Goal: Information Seeking & Learning: Learn about a topic

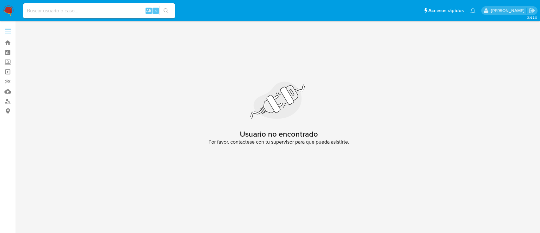
click at [4, 10] on img at bounding box center [8, 10] width 11 height 11
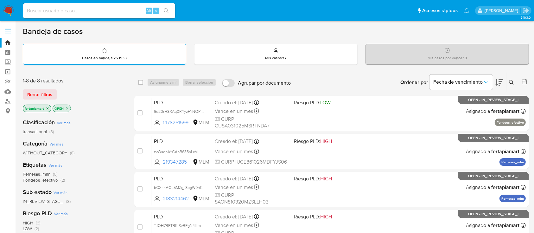
click at [151, 63] on div "Casos en bandeja : 253933" at bounding box center [104, 54] width 163 height 20
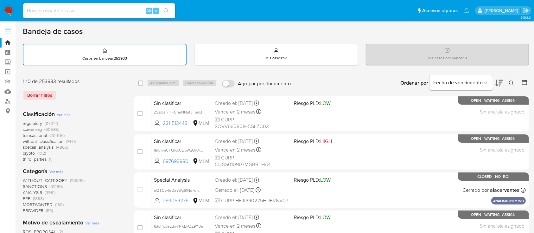
click at [508, 79] on button at bounding box center [512, 83] width 10 height 8
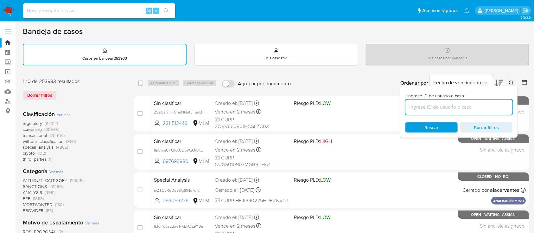
click at [463, 107] on input at bounding box center [458, 107] width 107 height 8
type input "2264567342"
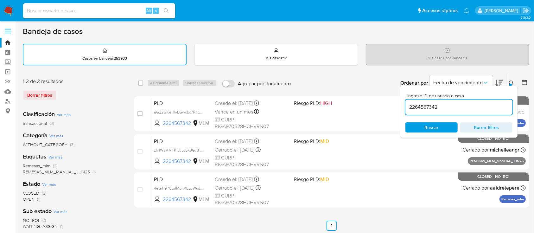
click at [463, 107] on input "2264567342" at bounding box center [458, 107] width 107 height 8
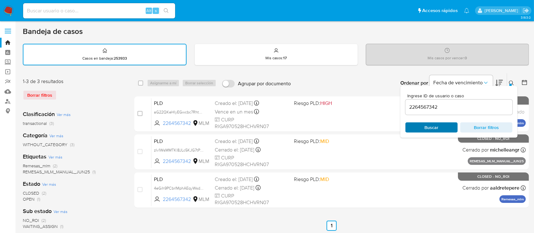
click at [440, 128] on span "Buscar" at bounding box center [431, 127] width 43 height 9
click at [510, 81] on icon at bounding box center [511, 82] width 5 height 5
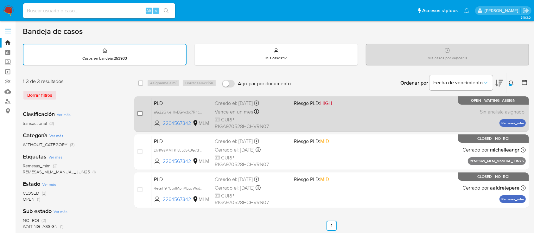
click at [141, 113] on input "checkbox" at bounding box center [139, 113] width 5 height 5
checkbox input "true"
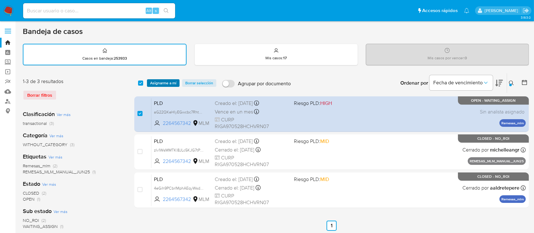
click at [165, 80] on span "Asignarme a mí" at bounding box center [163, 83] width 26 height 6
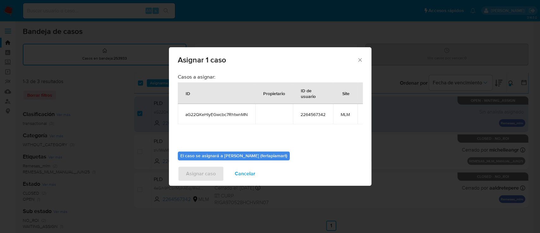
scroll to position [39, 0]
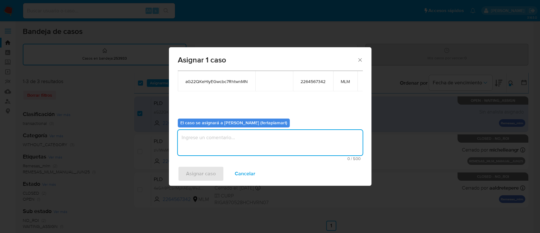
click at [230, 130] on textarea "assign-modal" at bounding box center [270, 142] width 185 height 25
type textarea "FDTM"
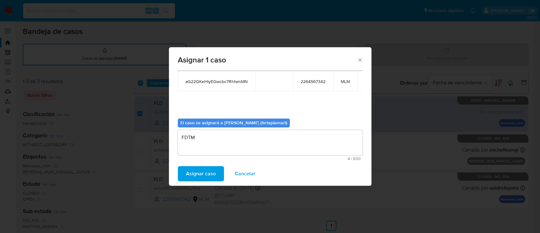
click at [202, 167] on span "Asignar caso" at bounding box center [201, 173] width 30 height 14
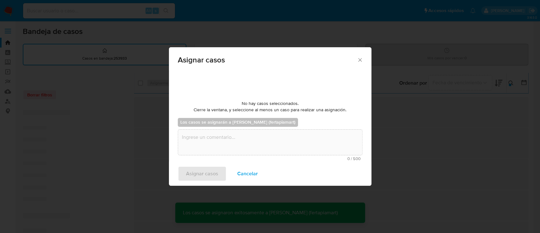
checkbox input "false"
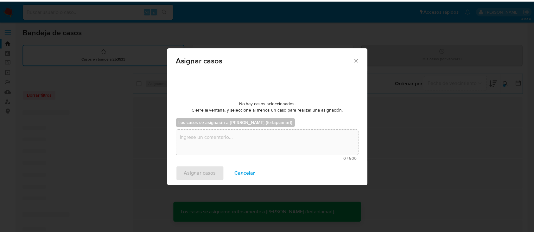
scroll to position [38, 0]
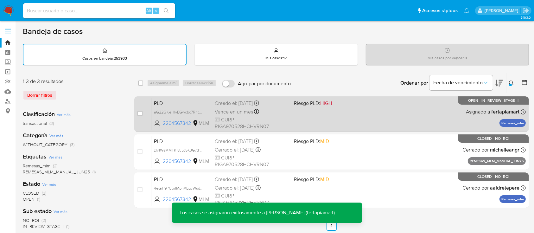
click at [318, 115] on div "PLD aG22QKeHlyEGwcbc7RhtwnMN 2264567342 MLM Riesgo PLD: HIGH Creado el: 12/09/2…" at bounding box center [338, 114] width 374 height 32
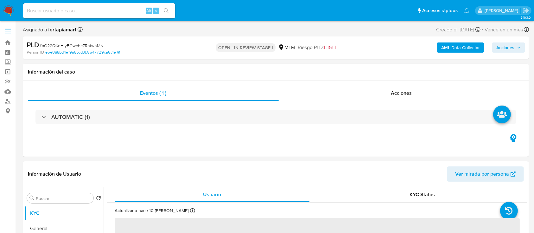
select select "10"
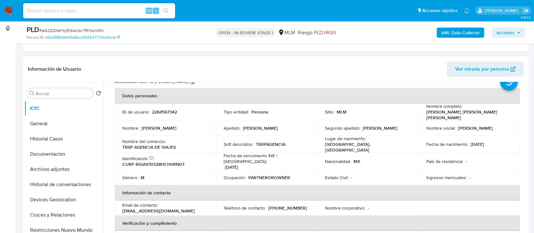
scroll to position [23, 0]
drag, startPoint x: 475, startPoint y: 114, endPoint x: 423, endPoint y: 117, distance: 52.6
click at [423, 117] on td "Nombre completo : Jose Angel Rivera Garcia" at bounding box center [468, 112] width 101 height 17
click at [165, 162] on p "CURP RIGA970528HCHVRN07" at bounding box center [153, 165] width 62 height 6
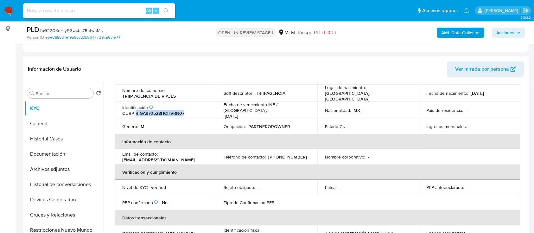
scroll to position [76, 0]
drag, startPoint x: 300, startPoint y: 148, endPoint x: 268, endPoint y: 150, distance: 32.3
click at [268, 153] on div "Teléfono de contacto : (656) 4954527" at bounding box center [266, 156] width 86 height 6
click at [268, 153] on p "(656) 4954527" at bounding box center [287, 156] width 39 height 6
drag, startPoint x: 268, startPoint y: 150, endPoint x: 295, endPoint y: 150, distance: 26.9
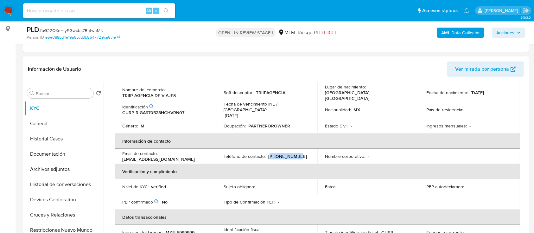
click at [295, 153] on p "(656) 4954527" at bounding box center [287, 156] width 39 height 6
drag, startPoint x: 289, startPoint y: 150, endPoint x: 295, endPoint y: 152, distance: 6.5
click at [295, 153] on p "(656) 4954527" at bounding box center [287, 156] width 39 height 6
drag, startPoint x: 301, startPoint y: 151, endPoint x: 264, endPoint y: 148, distance: 36.8
click at [264, 153] on div "Teléfono de contacto : (656) 4954527" at bounding box center [266, 156] width 86 height 6
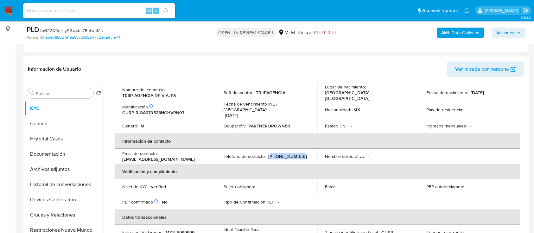
drag, startPoint x: 300, startPoint y: 151, endPoint x: 268, endPoint y: 152, distance: 32.3
click at [268, 153] on div "Teléfono de contacto : (656) 4954527" at bounding box center [266, 156] width 86 height 6
drag, startPoint x: 194, startPoint y: 153, endPoint x: 162, endPoint y: 152, distance: 31.7
click at [162, 152] on td "Email de contacto : planner@triip.mx" at bounding box center [165, 155] width 101 height 15
drag, startPoint x: 194, startPoint y: 148, endPoint x: 159, endPoint y: 151, distance: 34.6
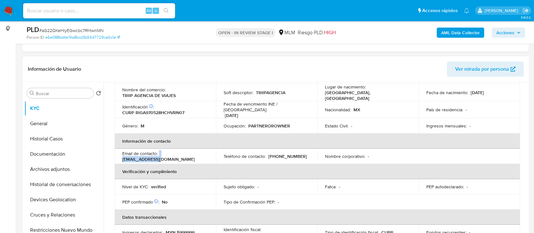
click at [159, 151] on div "Email de contacto : planner@triip.mx" at bounding box center [165, 155] width 86 height 11
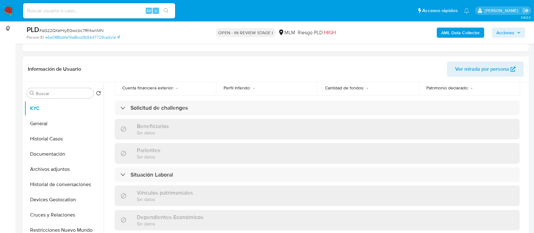
scroll to position [254, 0]
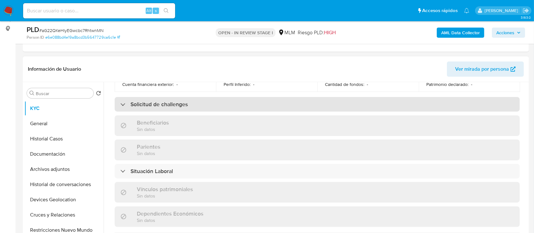
click at [230, 101] on div "Solicitud de challenges" at bounding box center [317, 104] width 405 height 15
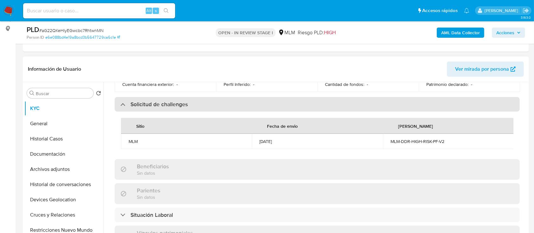
click at [230, 101] on div "Solicitud de challenges" at bounding box center [317, 104] width 405 height 15
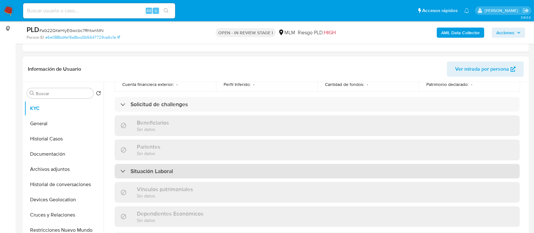
click at [216, 170] on div "Situación Laboral" at bounding box center [317, 171] width 405 height 15
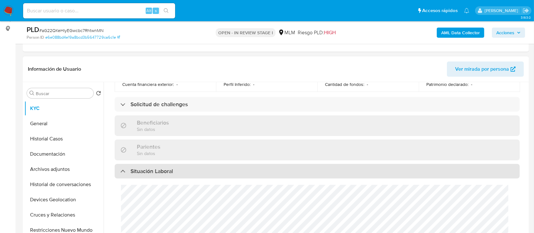
click at [216, 170] on div "Situación Laboral" at bounding box center [317, 171] width 405 height 15
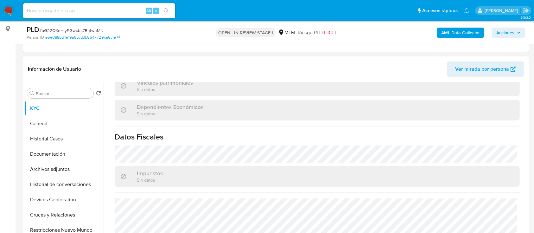
scroll to position [391, 0]
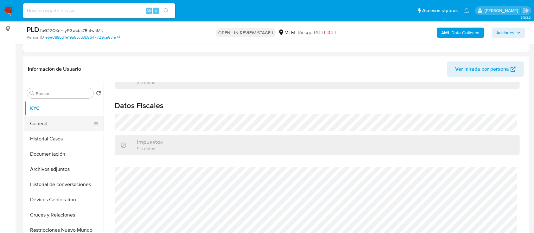
click at [56, 127] on button "General" at bounding box center [61, 123] width 74 height 15
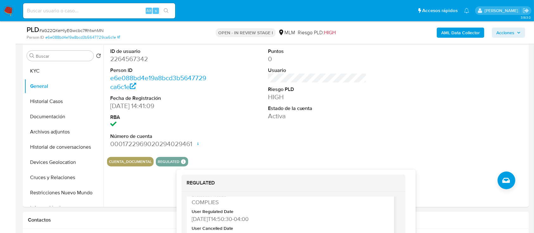
scroll to position [31, 0]
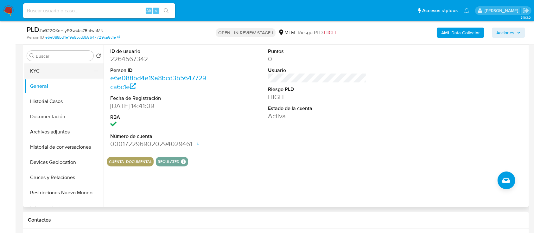
click at [42, 75] on button "KYC" at bounding box center [61, 70] width 74 height 15
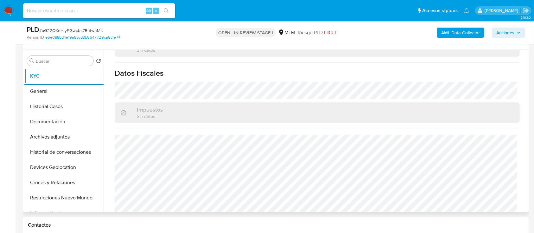
scroll to position [114, 0]
click at [45, 89] on button "General" at bounding box center [61, 91] width 74 height 15
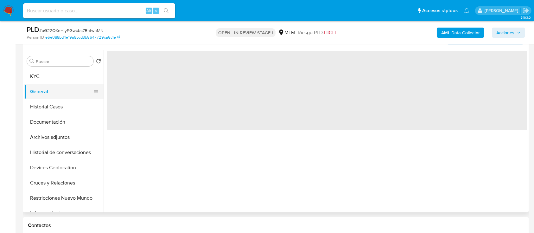
scroll to position [0, 0]
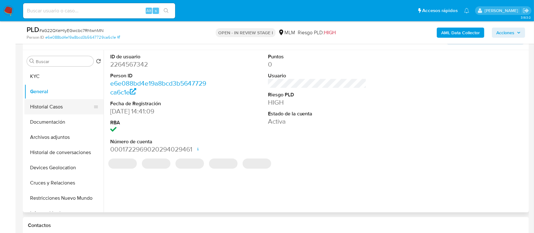
click at [49, 103] on button "Historial Casos" at bounding box center [61, 106] width 74 height 15
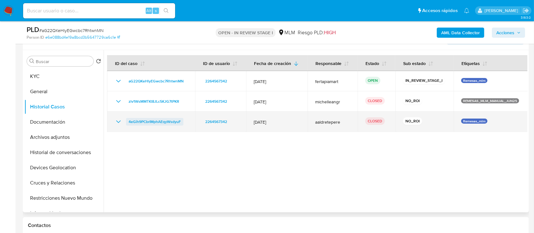
click at [163, 122] on span "4eGih9PCbrIMphAEqyWsdyuF" at bounding box center [154, 122] width 52 height 8
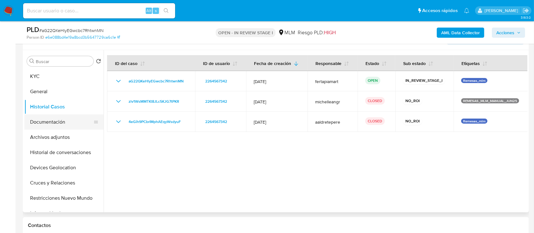
click at [51, 122] on button "Documentación" at bounding box center [61, 121] width 74 height 15
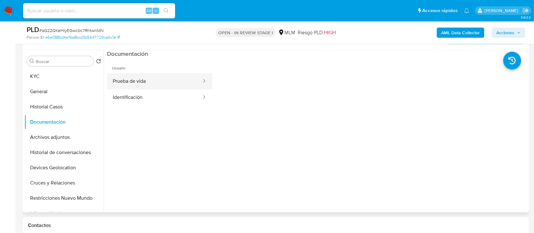
click at [141, 81] on button "Prueba de vida" at bounding box center [154, 81] width 95 height 16
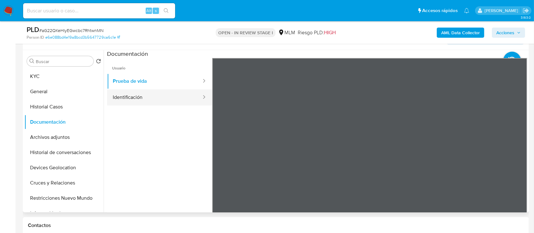
click at [160, 99] on button "Identificación" at bounding box center [154, 97] width 95 height 16
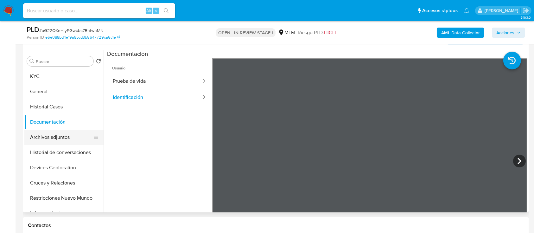
click at [65, 141] on button "Archivos adjuntos" at bounding box center [61, 136] width 74 height 15
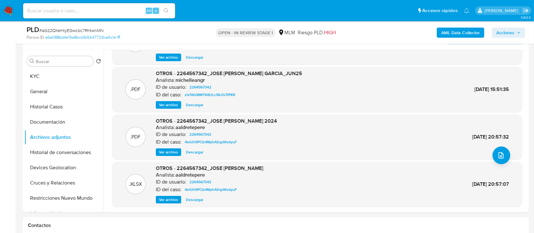
scroll to position [34, 0]
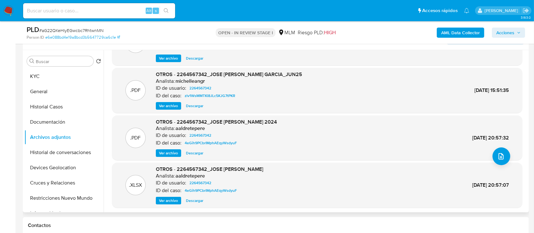
click at [198, 108] on span "Descargar" at bounding box center [194, 106] width 17 height 6
click at [57, 147] on button "Historial de conversaciones" at bounding box center [61, 152] width 74 height 15
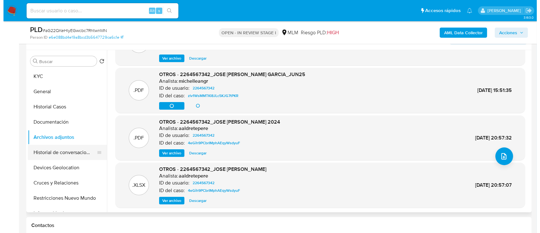
scroll to position [0, 0]
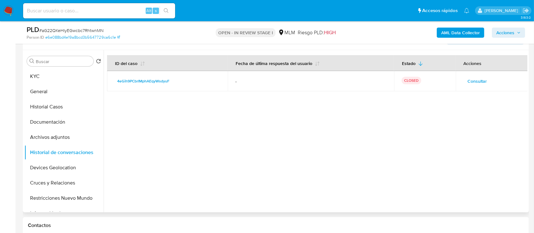
click at [468, 77] on span "Consultar" at bounding box center [476, 81] width 19 height 9
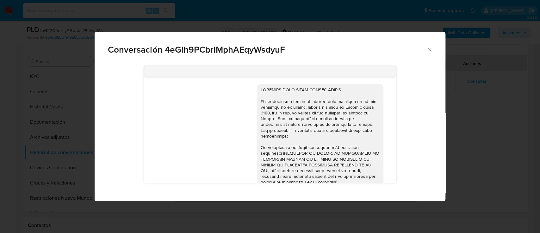
click at [428, 53] on icon "Cerrar" at bounding box center [430, 50] width 6 height 6
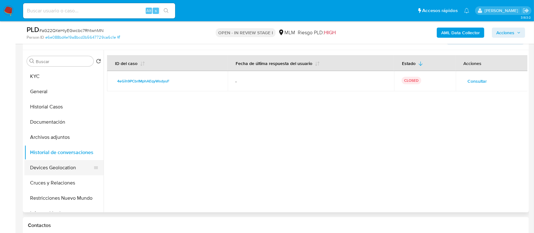
click at [47, 164] on button "Devices Geolocation" at bounding box center [61, 167] width 74 height 15
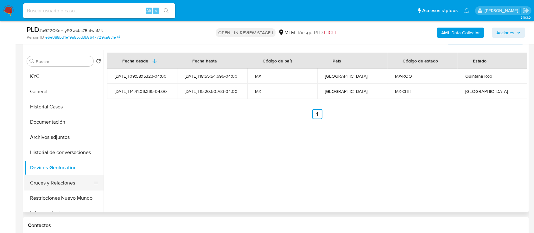
click at [56, 187] on button "Cruces y Relaciones" at bounding box center [61, 182] width 74 height 15
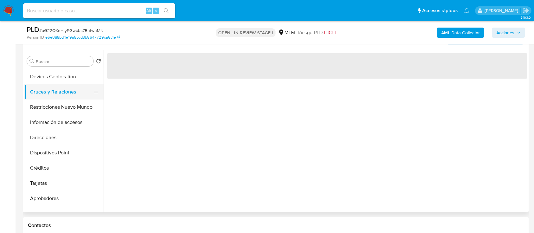
scroll to position [94, 0]
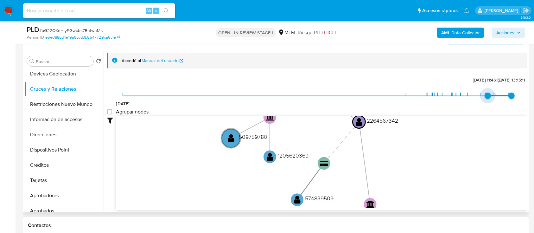
type input "1754953074000"
drag, startPoint x: 126, startPoint y: 97, endPoint x: 488, endPoint y: 104, distance: 362.1
click at [488, 104] on div "5/11/2022 11/8/2025, 16:57:54 30/9/2025, 13:15:11" at bounding box center [317, 100] width 388 height 18
type input "1759259711000"
drag, startPoint x: 506, startPoint y: 96, endPoint x: 510, endPoint y: 97, distance: 3.4
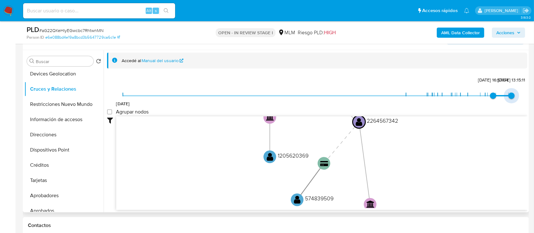
click at [510, 97] on span "30/9/2025, 13:15:11" at bounding box center [511, 95] width 6 height 6
type input "1747262555000"
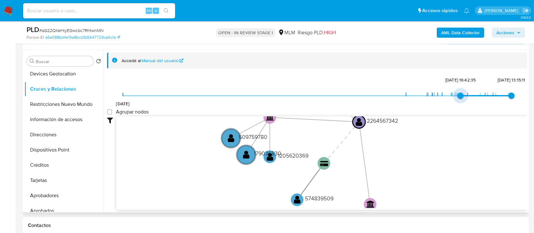
drag, startPoint x: 495, startPoint y: 92, endPoint x: 461, endPoint y: 95, distance: 34.3
click at [461, 95] on span "14/5/2025, 16:42:35" at bounding box center [460, 95] width 6 height 6
type input "1755568749000"
drag, startPoint x: 512, startPoint y: 94, endPoint x: 499, endPoint y: 95, distance: 12.7
click at [499, 95] on span "18/8/2025, 19:59:09" at bounding box center [495, 95] width 6 height 6
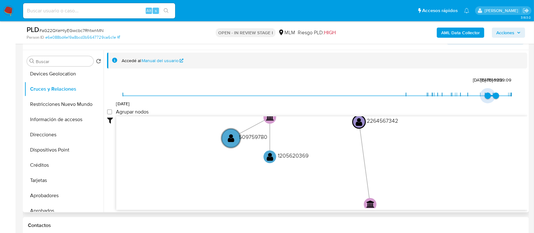
type input "1754953074000"
drag, startPoint x: 453, startPoint y: 94, endPoint x: 489, endPoint y: 96, distance: 36.1
click at [490, 96] on span "11/8/2025, 16:57:54" at bounding box center [493, 95] width 6 height 6
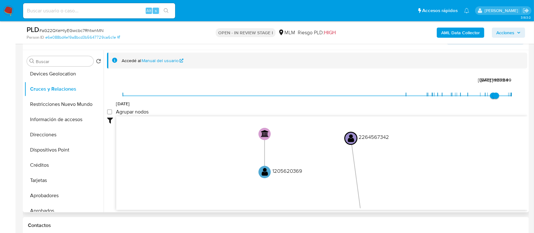
drag, startPoint x: 429, startPoint y: 148, endPoint x: 418, endPoint y: 163, distance: 18.8
click at [418, 163] on icon "user-2264567342  2264567342 device-68d1e4250af266e8e078dab2  device-67ab99c5d…" at bounding box center [321, 162] width 411 height 92
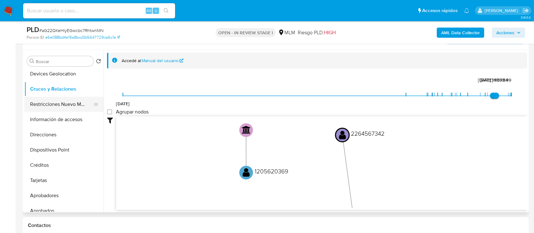
click at [51, 109] on button "Restricciones Nuevo Mundo" at bounding box center [61, 104] width 74 height 15
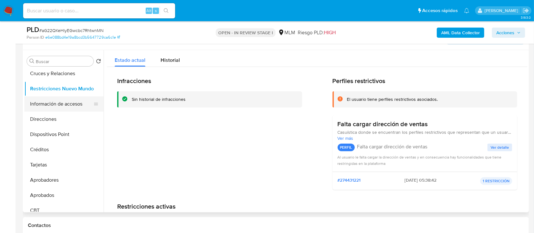
scroll to position [113, 0]
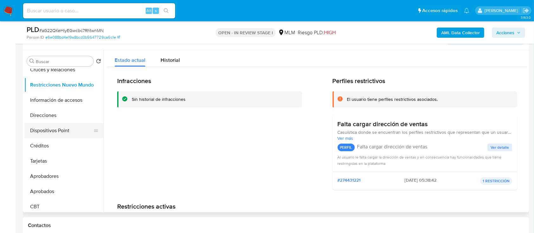
click at [55, 133] on button "Dispositivos Point" at bounding box center [61, 130] width 74 height 15
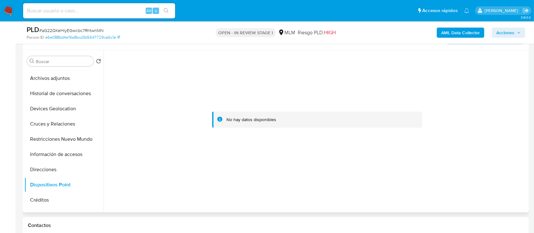
scroll to position [0, 0]
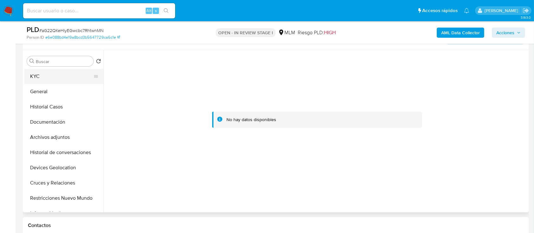
click at [58, 78] on button "KYC" at bounding box center [61, 76] width 74 height 15
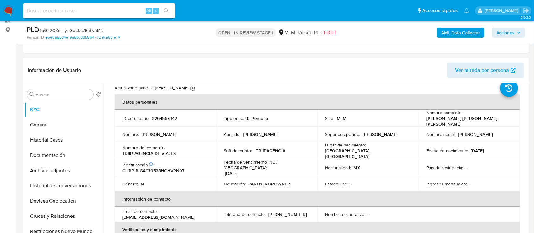
scroll to position [18, 0]
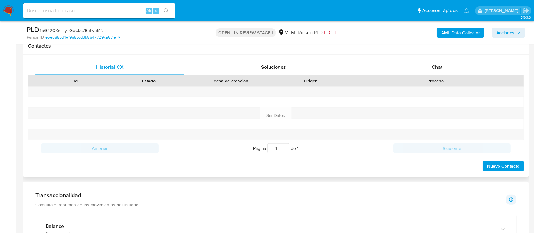
scroll to position [293, 0]
click at [423, 69] on div "Chat" at bounding box center [437, 67] width 148 height 15
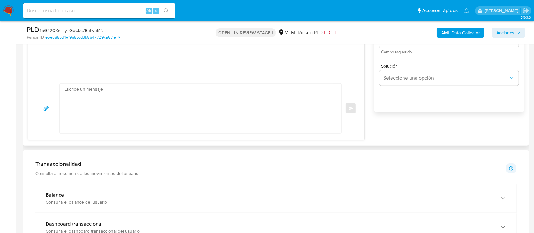
scroll to position [418, 0]
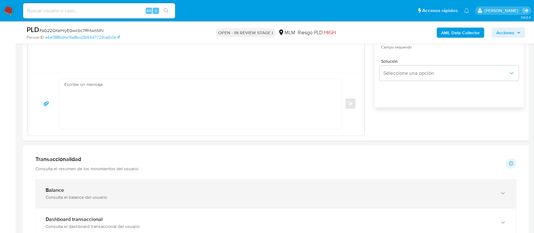
click at [205, 205] on div "Balance Consulta el balance del usuario" at bounding box center [275, 193] width 480 height 29
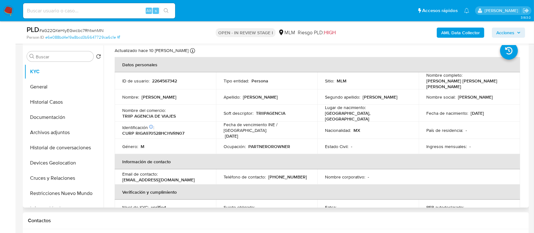
scroll to position [117, 0]
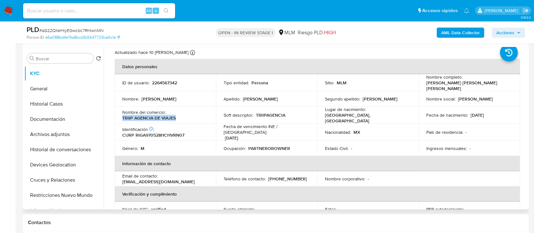
drag, startPoint x: 177, startPoint y: 113, endPoint x: 122, endPoint y: 115, distance: 55.4
click at [122, 115] on td "Nombre del comercio : TRIIP AGENCIA DE VIAJES" at bounding box center [165, 114] width 101 height 17
copy p "TRIIP AGENCIA DE VIAJES"
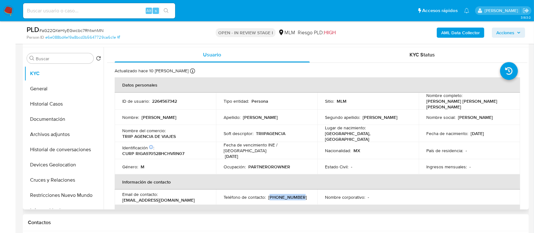
drag, startPoint x: 295, startPoint y: 191, endPoint x: 268, endPoint y: 189, distance: 27.3
click at [268, 194] on p "(656) 4954527" at bounding box center [287, 197] width 39 height 6
copy p "656) 4954527"
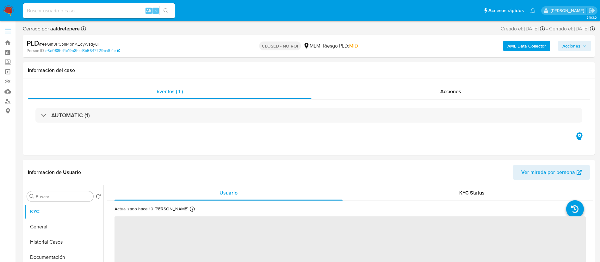
select select "10"
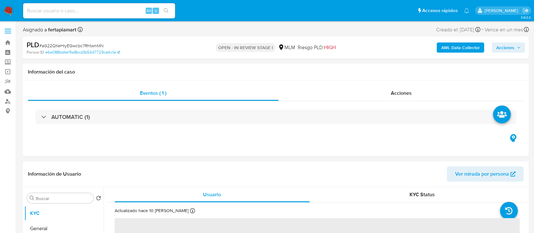
select select "10"
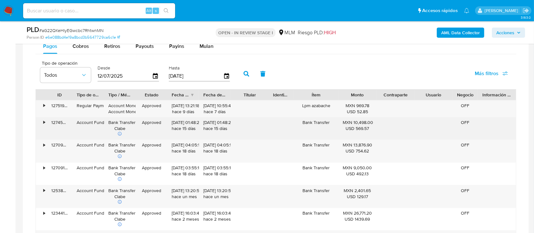
scroll to position [538, 0]
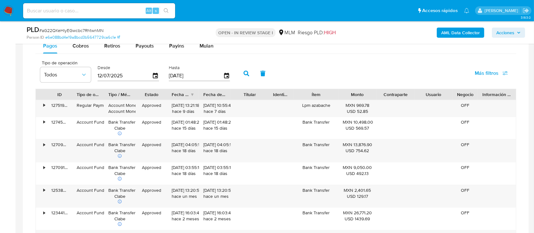
click at [176, 76] on input "09/10/2025" at bounding box center [196, 76] width 54 height 10
click at [174, 75] on input "09/10/2025" at bounding box center [196, 76] width 54 height 10
type input "01/02/025_"
type input "31/08/2025"
click at [246, 71] on icon "button" at bounding box center [246, 74] width 6 height 6
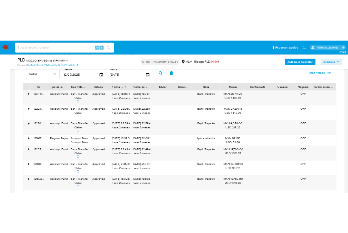
scroll to position [550, 0]
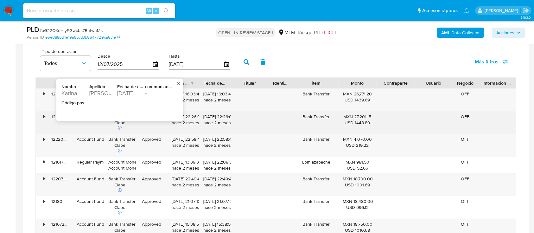
click at [132, 94] on div "1978-12-07" at bounding box center [130, 93] width 27 height 8
drag, startPoint x: 132, startPoint y: 94, endPoint x: 152, endPoint y: 96, distance: 20.4
click at [152, 96] on div "Nombre Karina Apellido Martinez Rodriguez Fecha de nacimiento 1978-12-07 common…" at bounding box center [116, 99] width 111 height 32
click at [132, 96] on div "1978-12-07" at bounding box center [130, 93] width 27 height 8
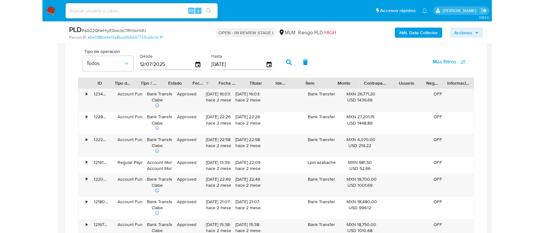
scroll to position [316, 0]
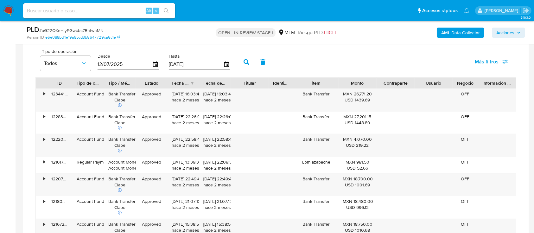
click at [3, 8] on img at bounding box center [8, 10] width 11 height 11
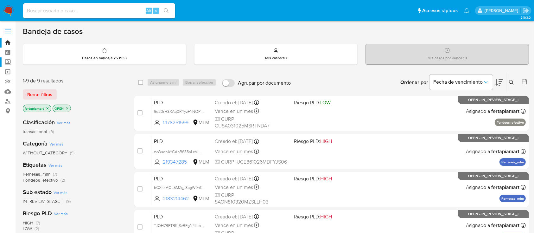
click at [9, 59] on label "Screening" at bounding box center [37, 62] width 75 height 10
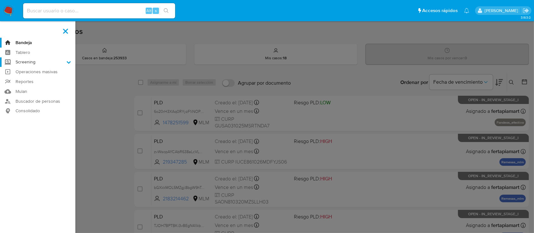
click at [0, 0] on input "Screening" at bounding box center [0, 0] width 0 height 0
click at [37, 84] on link "Herramientas" at bounding box center [37, 87] width 75 height 8
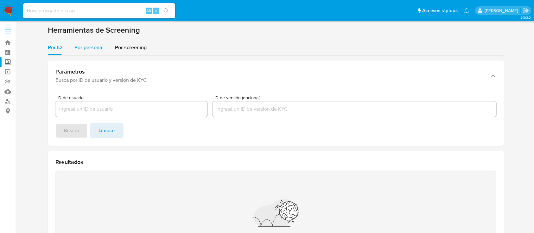
click at [87, 50] on span "Por persona" at bounding box center [88, 47] width 28 height 7
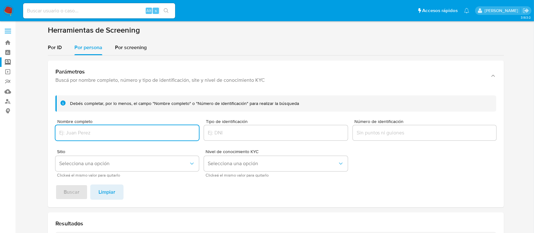
paste input "[PERSON_NAME]"
click at [112, 133] on input "Nombre completo" at bounding box center [126, 132] width 143 height 8
type input "[PERSON_NAME]"
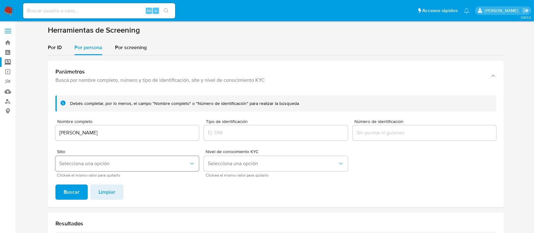
click at [107, 161] on span "Selecciona una opción" at bounding box center [123, 163] width 129 height 6
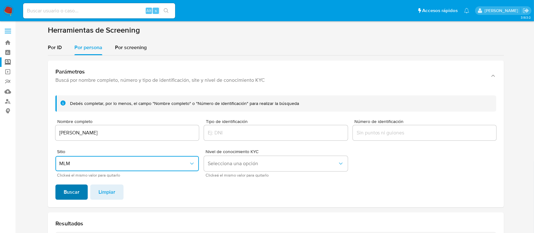
click at [63, 186] on button "Buscar" at bounding box center [71, 191] width 32 height 15
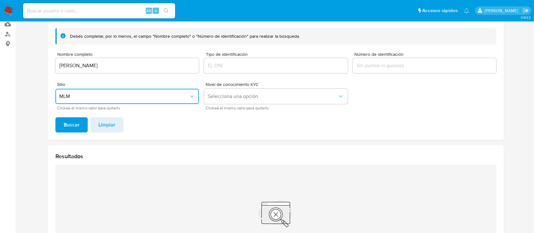
scroll to position [66, 0]
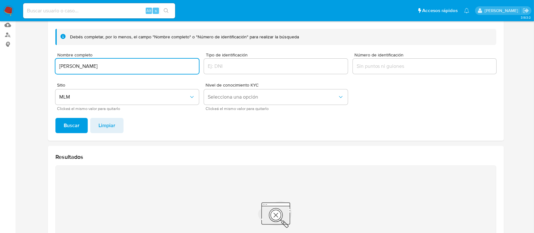
drag, startPoint x: 139, startPoint y: 67, endPoint x: 46, endPoint y: 66, distance: 93.1
click at [46, 66] on section at bounding box center [276, 124] width 506 height 330
type input "[PERSON_NAME]"
click at [66, 128] on span "Buscar" at bounding box center [72, 125] width 16 height 14
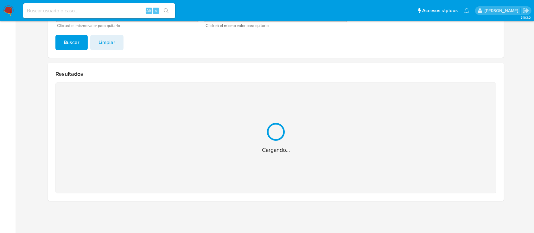
scroll to position [86, 0]
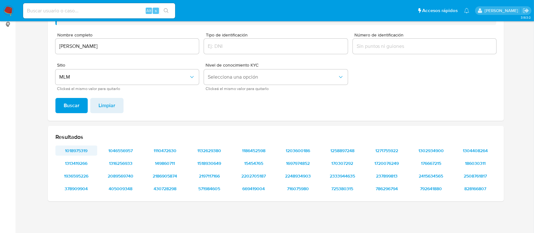
click at [77, 146] on span "1018975319" at bounding box center [76, 150] width 33 height 9
click at [118, 151] on span "1046556957" at bounding box center [120, 150] width 33 height 9
click at [167, 149] on span "1110472630" at bounding box center [164, 150] width 33 height 9
click at [196, 152] on span "1132629380" at bounding box center [209, 150] width 33 height 9
click at [244, 150] on span "1186452598" at bounding box center [253, 150] width 33 height 9
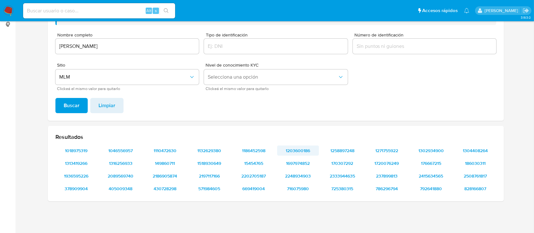
click at [298, 148] on span "1203600186" at bounding box center [297, 150] width 33 height 9
click at [334, 149] on span "1258897248" at bounding box center [342, 150] width 33 height 9
click at [378, 147] on span "1271755922" at bounding box center [386, 150] width 33 height 9
click at [420, 146] on span "1302934900" at bounding box center [430, 150] width 33 height 9
click at [468, 152] on span "1304408264" at bounding box center [475, 150] width 33 height 9
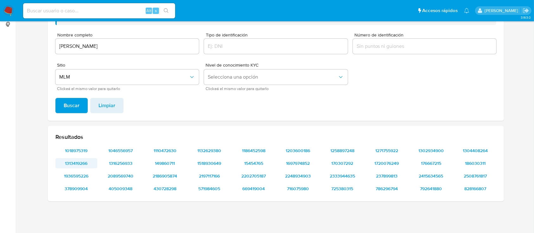
click at [73, 159] on span "1313419266" at bounding box center [76, 163] width 33 height 9
click at [118, 159] on div "1018975319 1046556957 1110472630 1132629380 1186452598 1203600186 1258897248 12…" at bounding box center [275, 169] width 441 height 48
click at [118, 159] on span "1316256933" at bounding box center [120, 163] width 33 height 9
click at [164, 165] on span "149860711" at bounding box center [164, 163] width 33 height 9
click at [203, 163] on span "1518930649" at bounding box center [209, 163] width 33 height 9
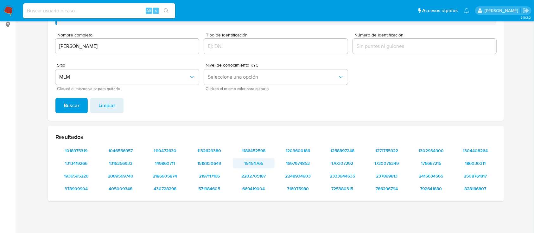
click at [250, 163] on span "15454765" at bounding box center [253, 163] width 33 height 9
click at [299, 163] on span "1697974852" at bounding box center [297, 163] width 33 height 9
click at [332, 161] on span "170307292" at bounding box center [342, 163] width 33 height 9
click at [373, 160] on span "1720076249" at bounding box center [386, 163] width 33 height 9
click at [428, 162] on span "176667215" at bounding box center [430, 163] width 33 height 9
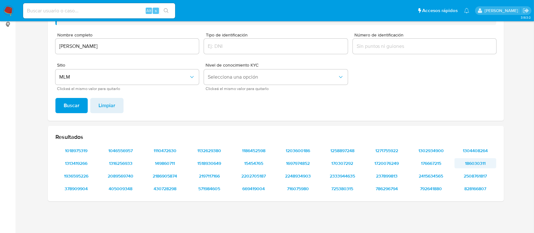
click at [467, 159] on span "186030311" at bounding box center [475, 163] width 33 height 9
click at [81, 175] on span "1936595226" at bounding box center [76, 175] width 33 height 9
click at [122, 174] on span "2089569740" at bounding box center [120, 175] width 33 height 9
click at [171, 174] on span "2186905874" at bounding box center [164, 175] width 33 height 9
click at [203, 178] on span "2197117166" at bounding box center [209, 175] width 33 height 9
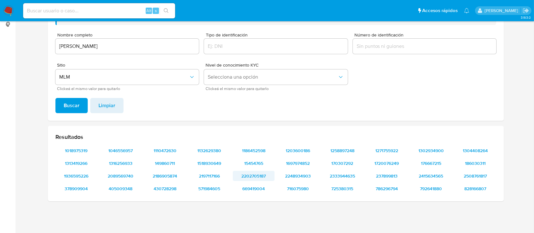
click at [252, 178] on span "2202705187" at bounding box center [253, 175] width 33 height 9
click at [289, 172] on span "2248934903" at bounding box center [297, 175] width 33 height 9
click at [329, 173] on span "2333944635" at bounding box center [342, 175] width 33 height 9
click at [379, 172] on span "237899813" at bounding box center [386, 175] width 33 height 9
click at [419, 171] on span "2415634565" at bounding box center [430, 175] width 33 height 9
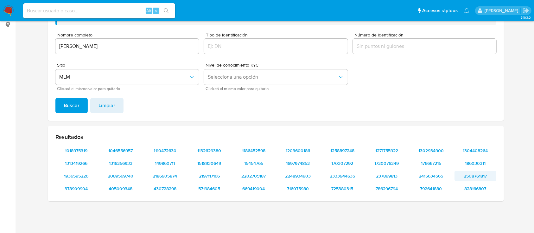
click at [460, 176] on span "2508761817" at bounding box center [475, 175] width 33 height 9
click at [79, 186] on span "378909904" at bounding box center [76, 188] width 33 height 9
click at [127, 191] on span "405009348" at bounding box center [120, 188] width 33 height 9
click at [163, 192] on span "430728298" at bounding box center [164, 188] width 33 height 9
click at [207, 186] on span "571984605" at bounding box center [209, 188] width 33 height 9
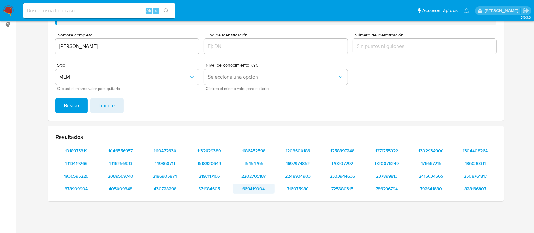
click at [251, 187] on span "669419004" at bounding box center [253, 188] width 33 height 9
click at [298, 187] on span "716075980" at bounding box center [297, 188] width 33 height 9
click at [334, 184] on span "725380315" at bounding box center [342, 188] width 33 height 9
click at [392, 190] on span "786296794" at bounding box center [386, 188] width 33 height 9
click at [425, 191] on span "792641880" at bounding box center [430, 188] width 33 height 9
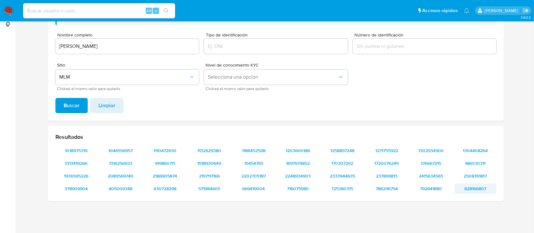
click at [472, 187] on span "828166807" at bounding box center [475, 188] width 33 height 9
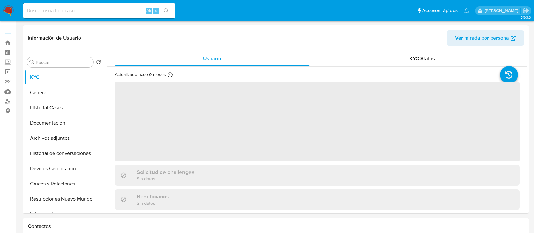
select select "10"
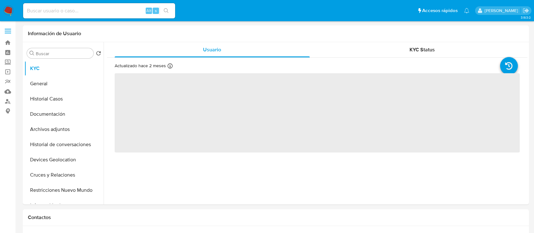
select select "10"
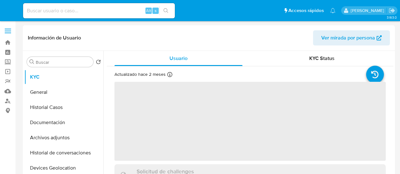
select select "10"
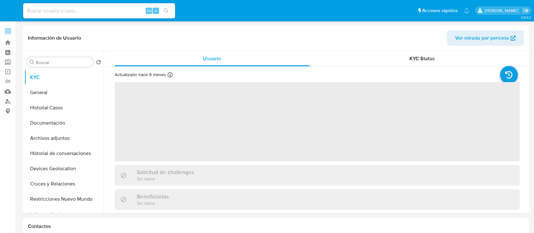
select select "10"
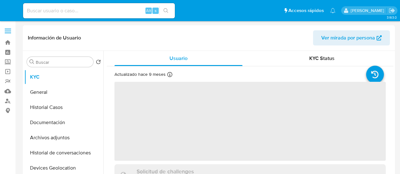
select select "10"
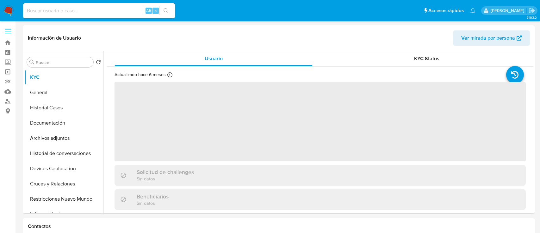
select select "10"
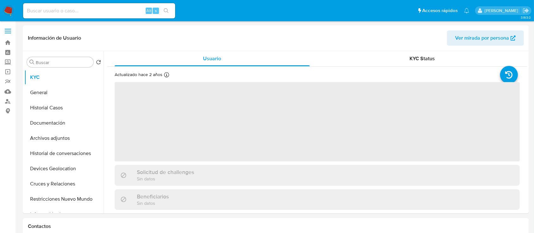
select select "10"
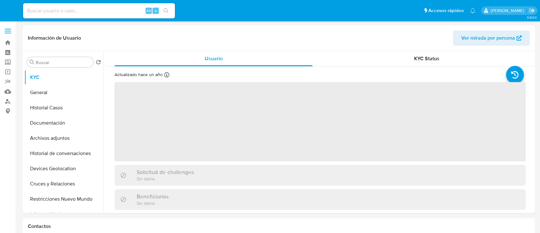
select select "10"
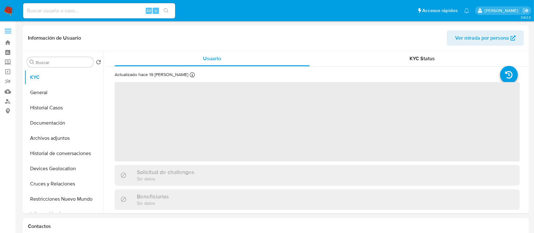
select select "10"
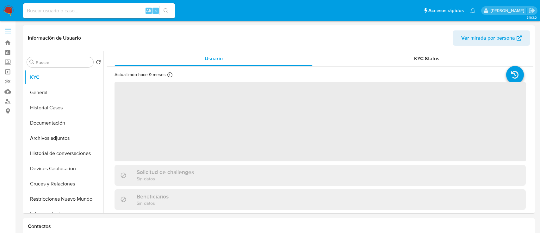
select select "10"
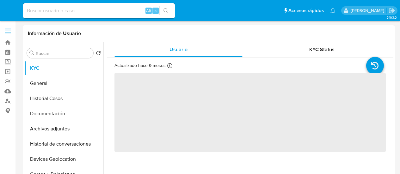
select select "10"
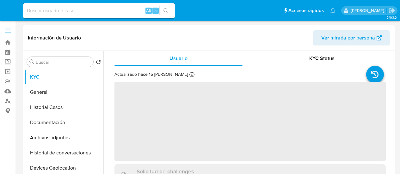
select select "10"
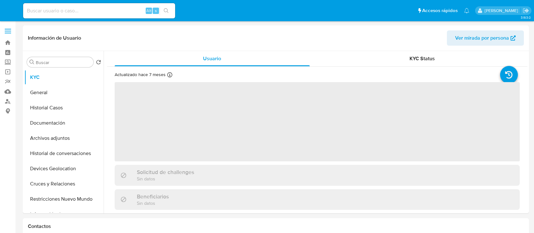
select select "10"
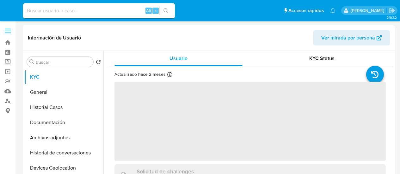
select select "10"
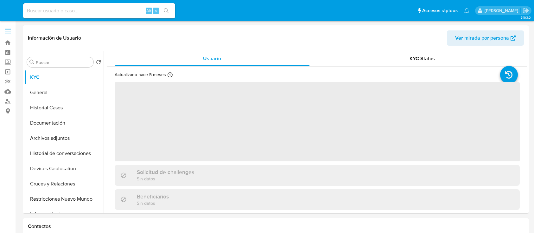
select select "10"
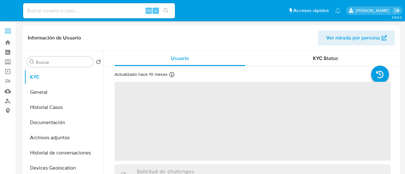
select select "10"
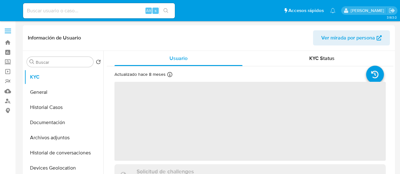
select select "10"
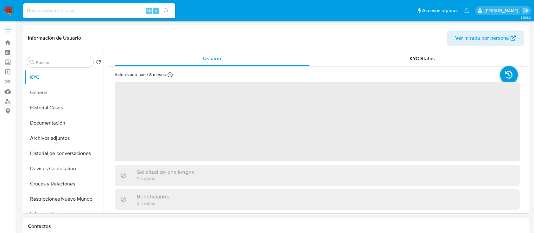
select select "10"
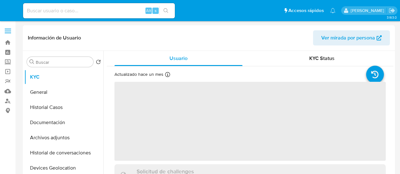
select select "10"
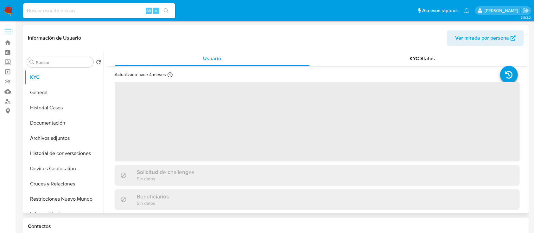
select select "10"
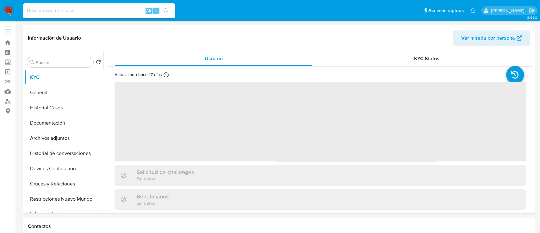
select select "10"
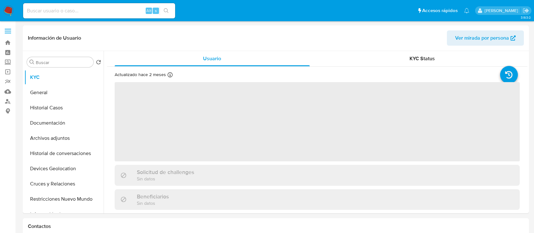
select select "10"
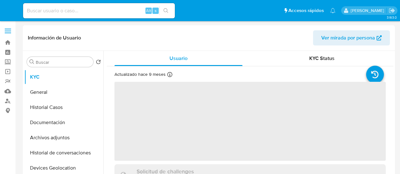
select select "10"
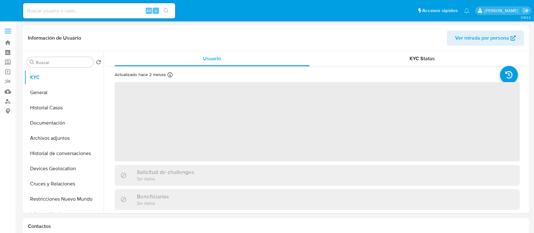
select select "10"
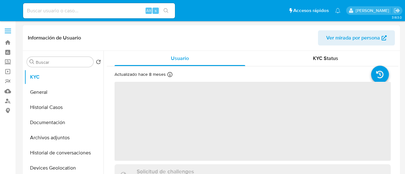
select select "10"
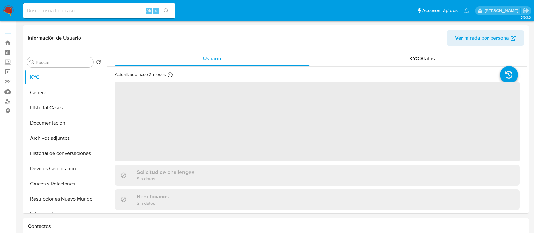
select select "10"
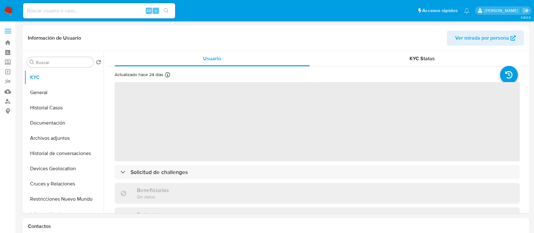
select select "10"
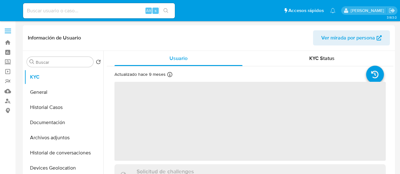
select select "10"
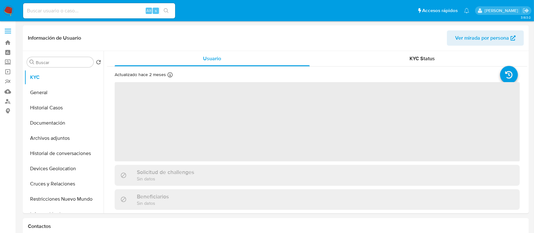
select select "10"
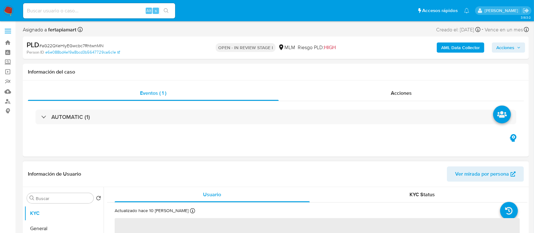
select select "10"
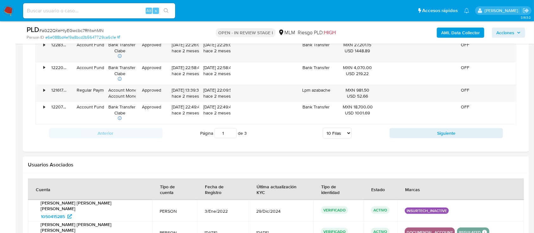
scroll to position [728, 0]
click at [416, 138] on div "Anterior Página 1 de 3 5 Filas 10 Filas 20 Filas 25 Filas 50 Filas 100 Filas Si…" at bounding box center [275, 133] width 480 height 17
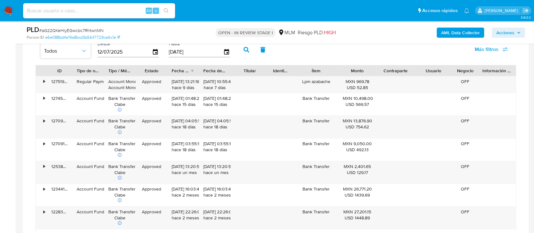
scroll to position [560, 0]
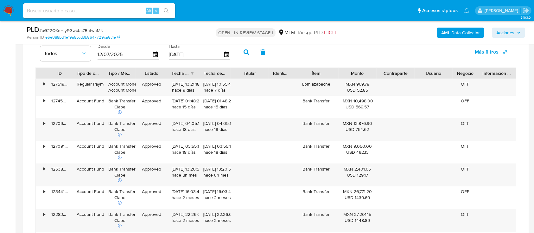
click at [352, 71] on div "Monto" at bounding box center [357, 73] width 29 height 6
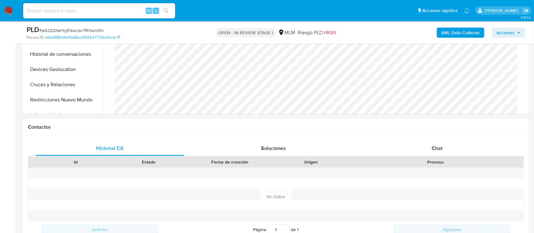
scroll to position [0, 0]
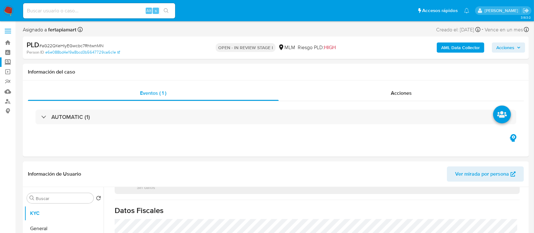
click at [8, 57] on label "Screening" at bounding box center [37, 62] width 75 height 10
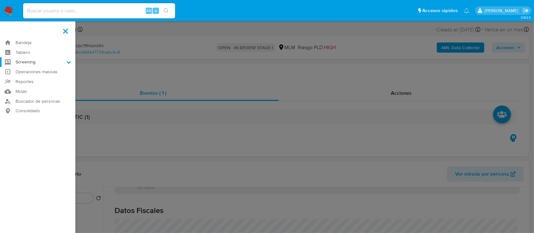
click at [0, 0] on input "Screening" at bounding box center [0, 0] width 0 height 0
click at [37, 83] on link "Herramientas" at bounding box center [37, 87] width 75 height 8
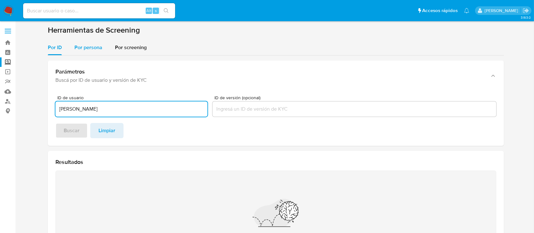
type input "[PERSON_NAME]"
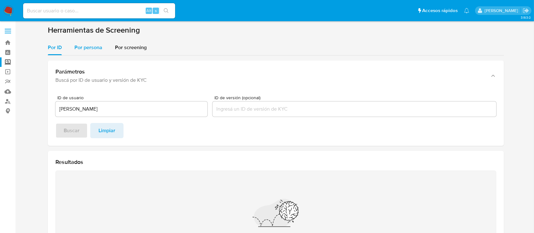
click at [90, 48] on span "Por persona" at bounding box center [88, 47] width 28 height 7
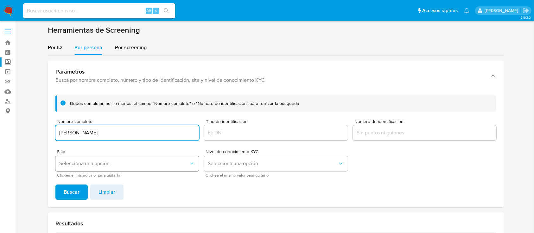
type input "Luis Meraz Lozano"
click at [94, 156] on button "Selecciona una opción" at bounding box center [126, 163] width 143 height 15
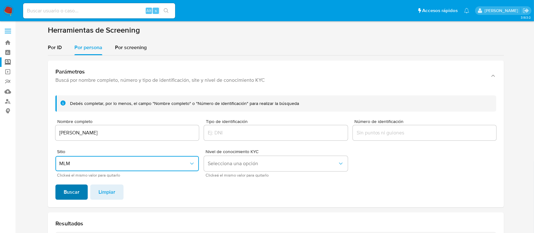
click at [73, 190] on span "Buscar" at bounding box center [72, 192] width 16 height 14
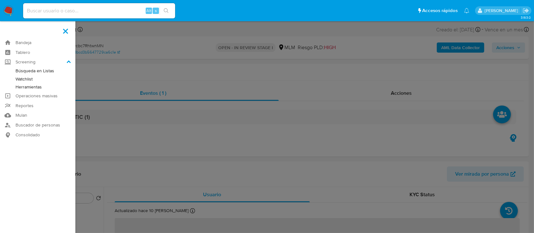
select select "10"
click at [229, 84] on label at bounding box center [267, 116] width 534 height 233
click at [0, 0] on input "checkbox" at bounding box center [0, 0] width 0 height 0
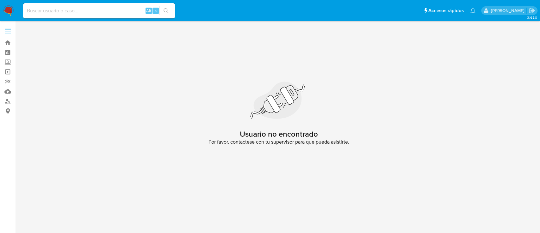
click at [6, 15] on img at bounding box center [8, 10] width 11 height 11
click at [7, 14] on img at bounding box center [8, 10] width 11 height 11
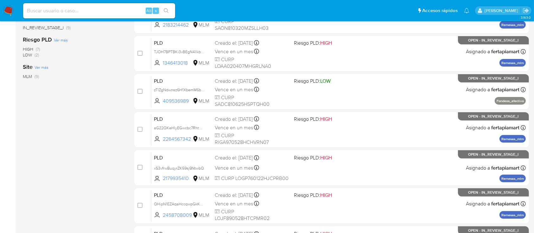
scroll to position [174, 0]
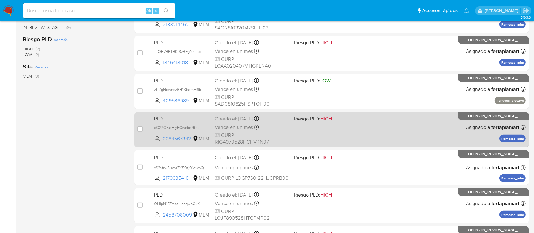
click at [187, 119] on span "PLD" at bounding box center [182, 118] width 56 height 8
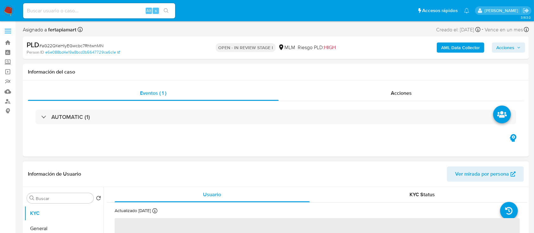
select select "10"
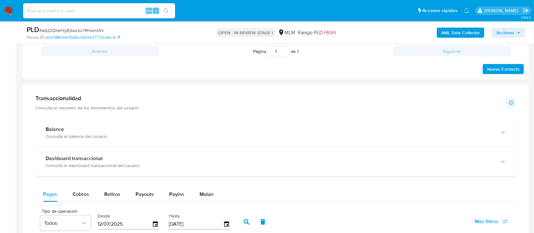
scroll to position [393, 0]
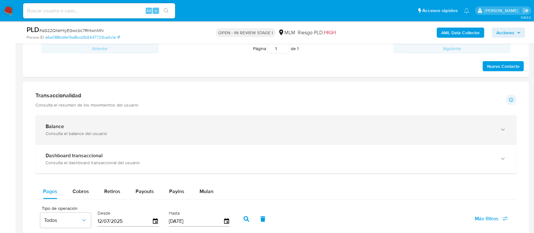
drag, startPoint x: 120, startPoint y: 112, endPoint x: 103, endPoint y: 129, distance: 23.3
click at [103, 129] on div "Balance" at bounding box center [269, 126] width 447 height 6
